Goal: Information Seeking & Learning: Learn about a topic

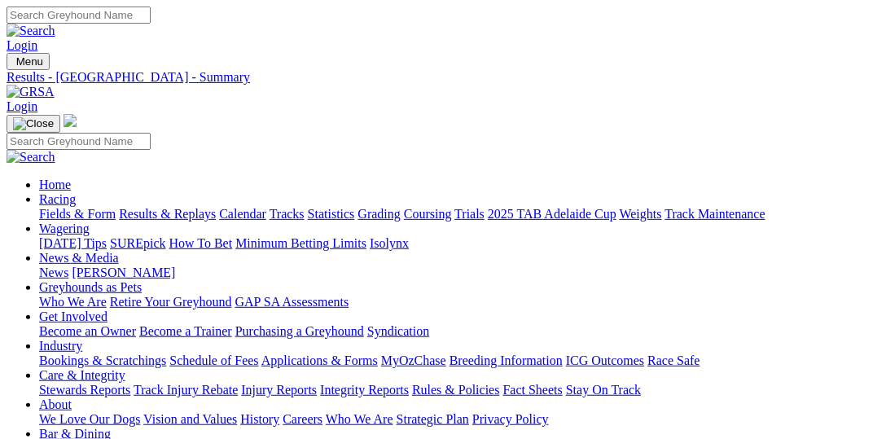
select select "SA"
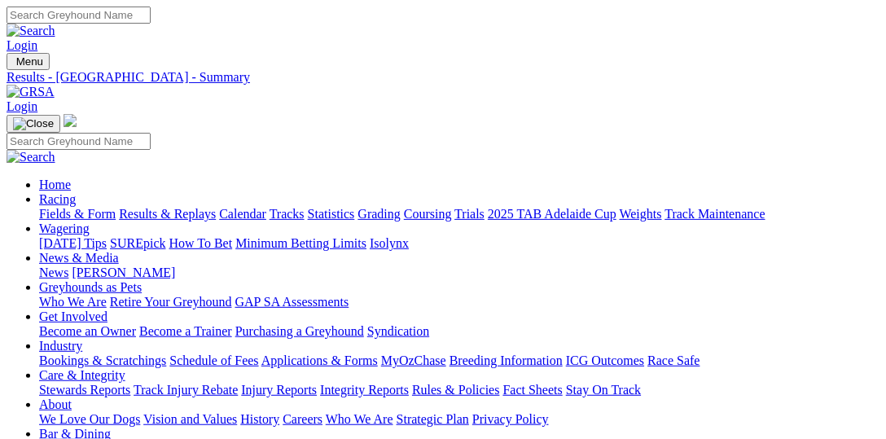
type input "Today, 16 Aug 2025"
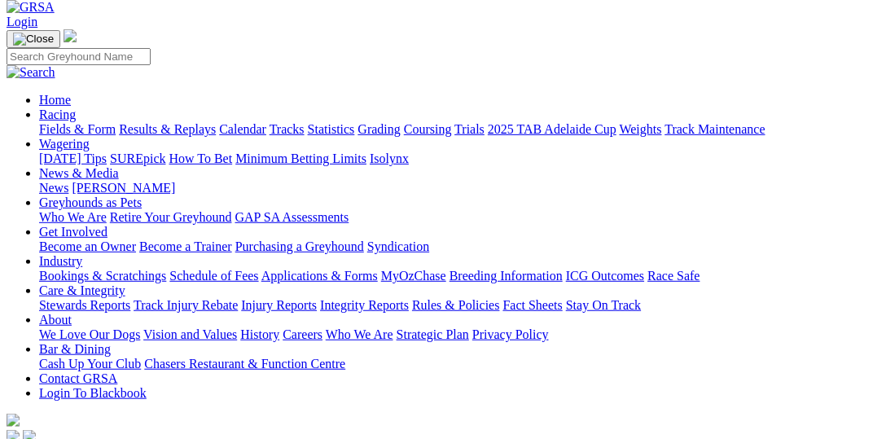
scroll to position [167, 0]
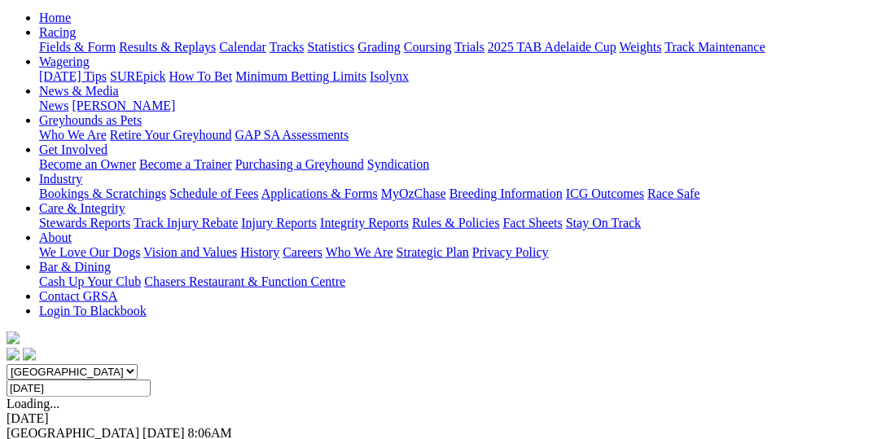
click at [36, 438] on link "F" at bounding box center [31, 447] width 7 height 14
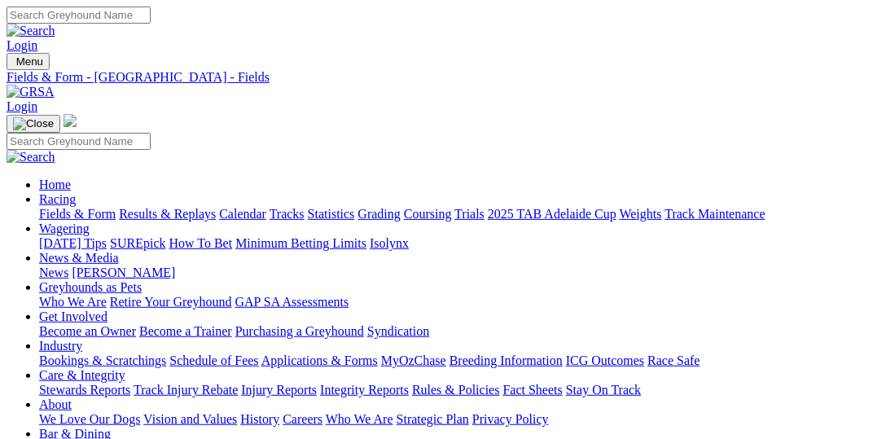
select select "NSW"
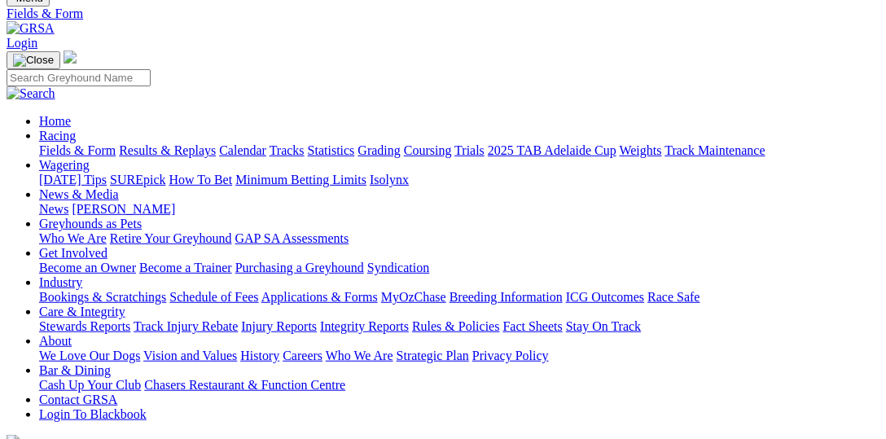
scroll to position [167, 0]
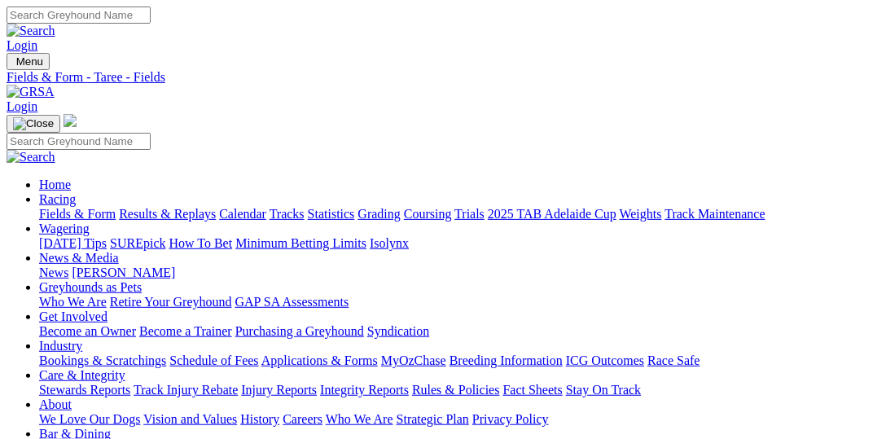
scroll to position [83, 0]
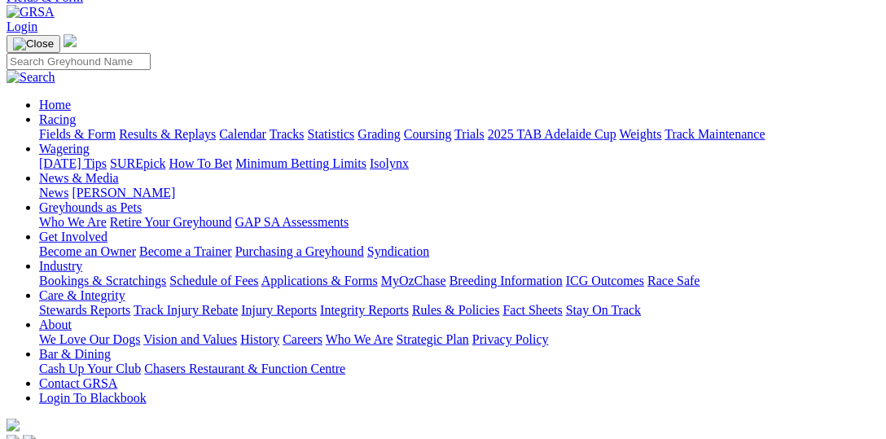
scroll to position [167, 0]
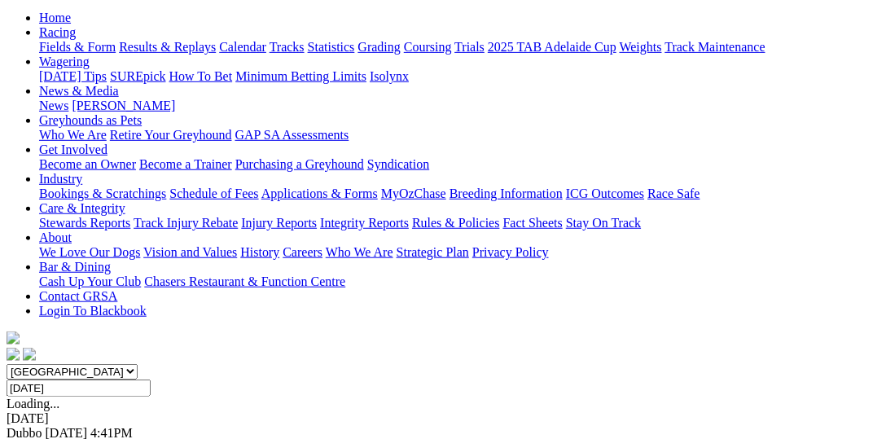
select select "QLD"
click at [36, 364] on select "South Australia New South Wales Northern Territory Queensland Tasmania Victoria…" at bounding box center [72, 371] width 131 height 15
drag, startPoint x: 206, startPoint y: 37, endPoint x: 431, endPoint y: 247, distance: 307.6
click at [421, 364] on div "South Australia New South Wales Northern Territory Queensland Tasmania Victoria…" at bounding box center [443, 437] width 873 height 147
click at [36, 438] on link "F" at bounding box center [31, 447] width 7 height 14
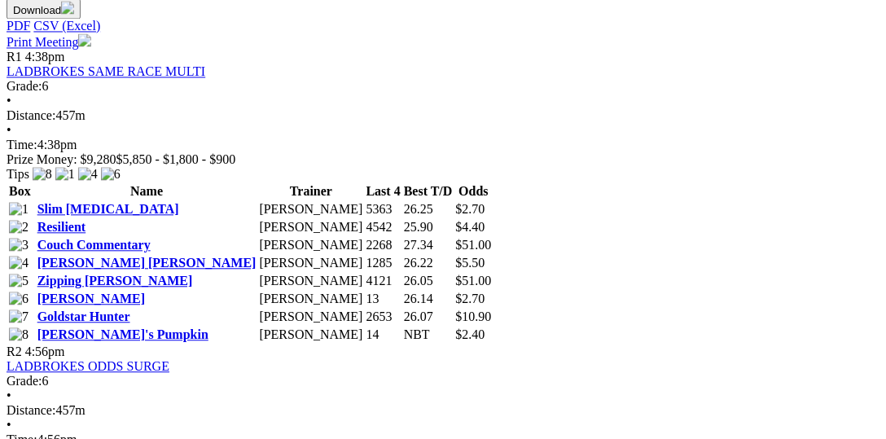
scroll to position [837, 0]
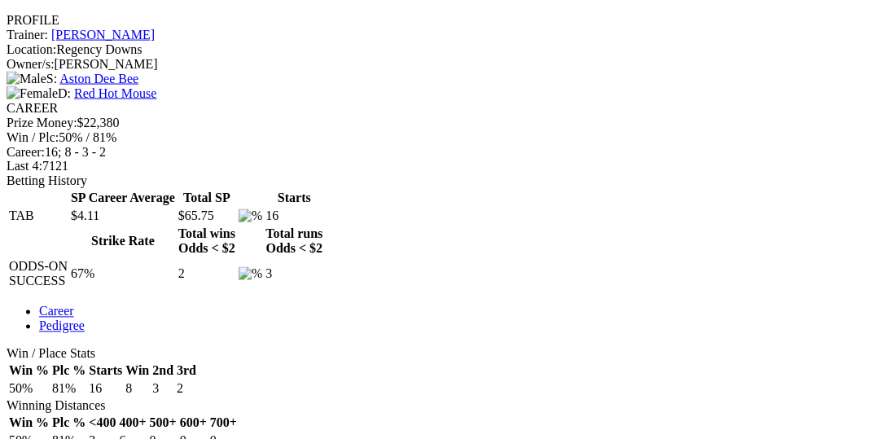
scroll to position [823, 0]
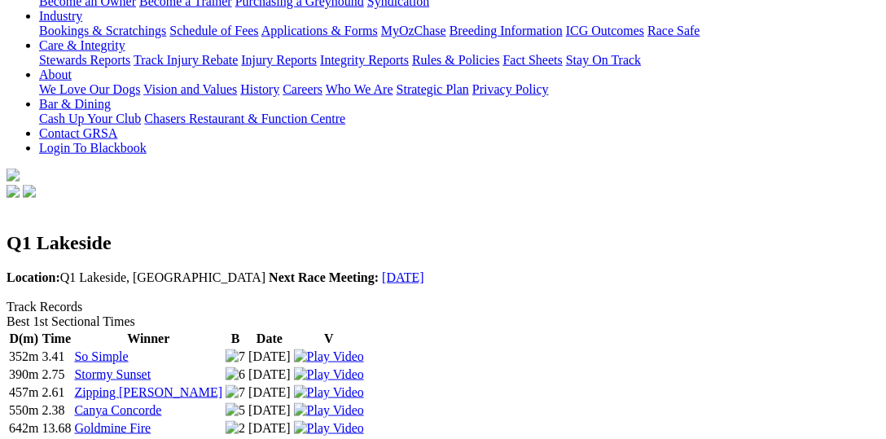
scroll to position [335, 0]
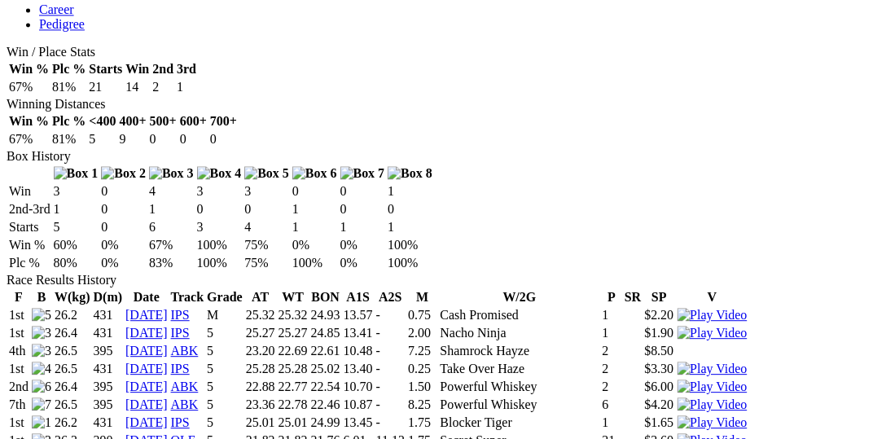
scroll to position [921, 0]
